Goal: Information Seeking & Learning: Learn about a topic

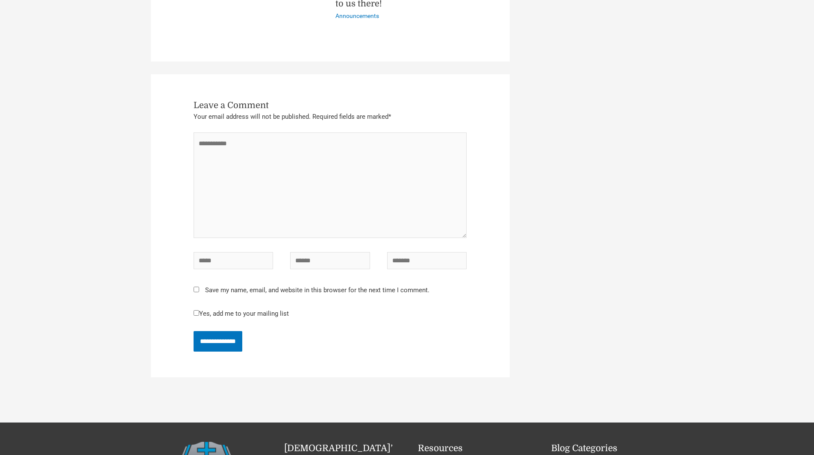
scroll to position [1824, 0]
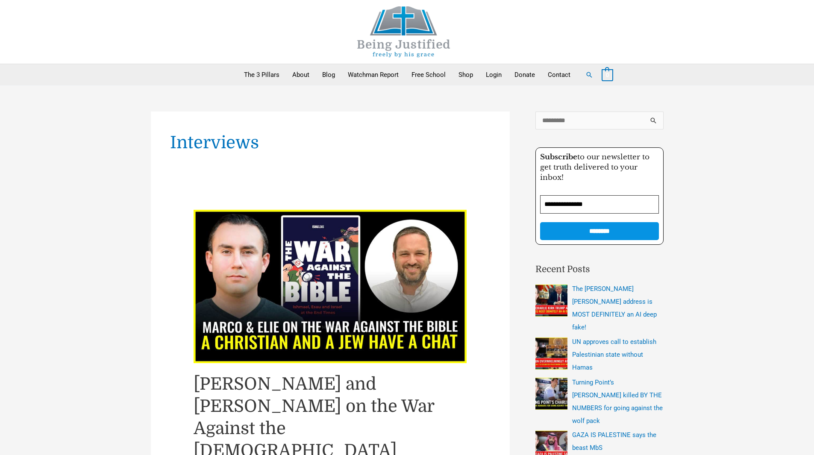
scroll to position [398, 0]
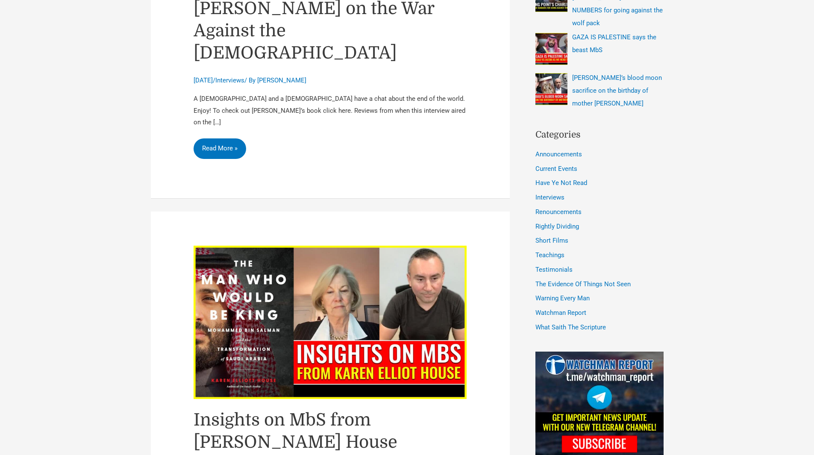
click at [283, 410] on link "Insights on MbS from [PERSON_NAME] House Interview" at bounding box center [296, 442] width 204 height 64
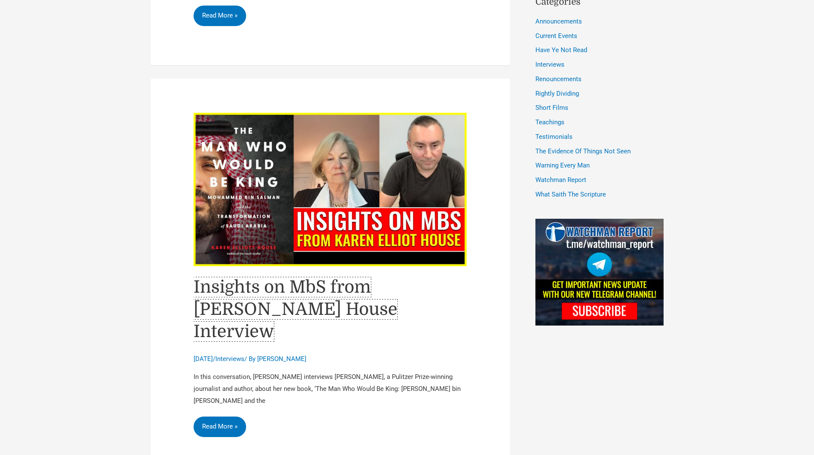
scroll to position [535, 0]
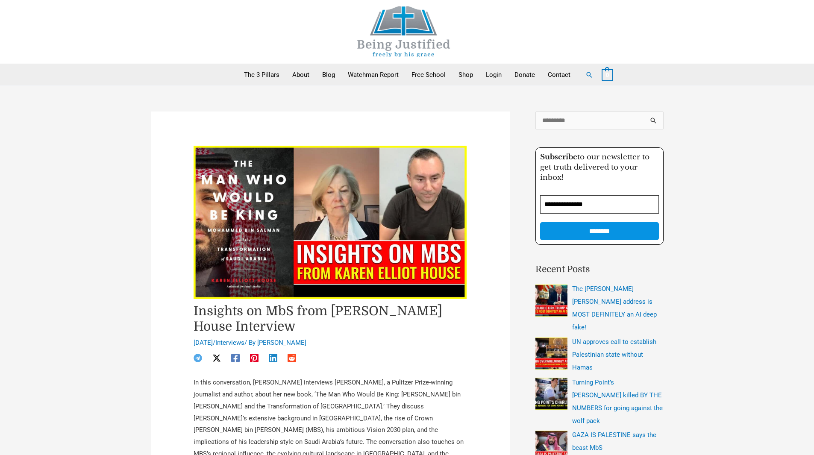
scroll to position [398, 0]
